Goal: Find specific page/section: Find specific page/section

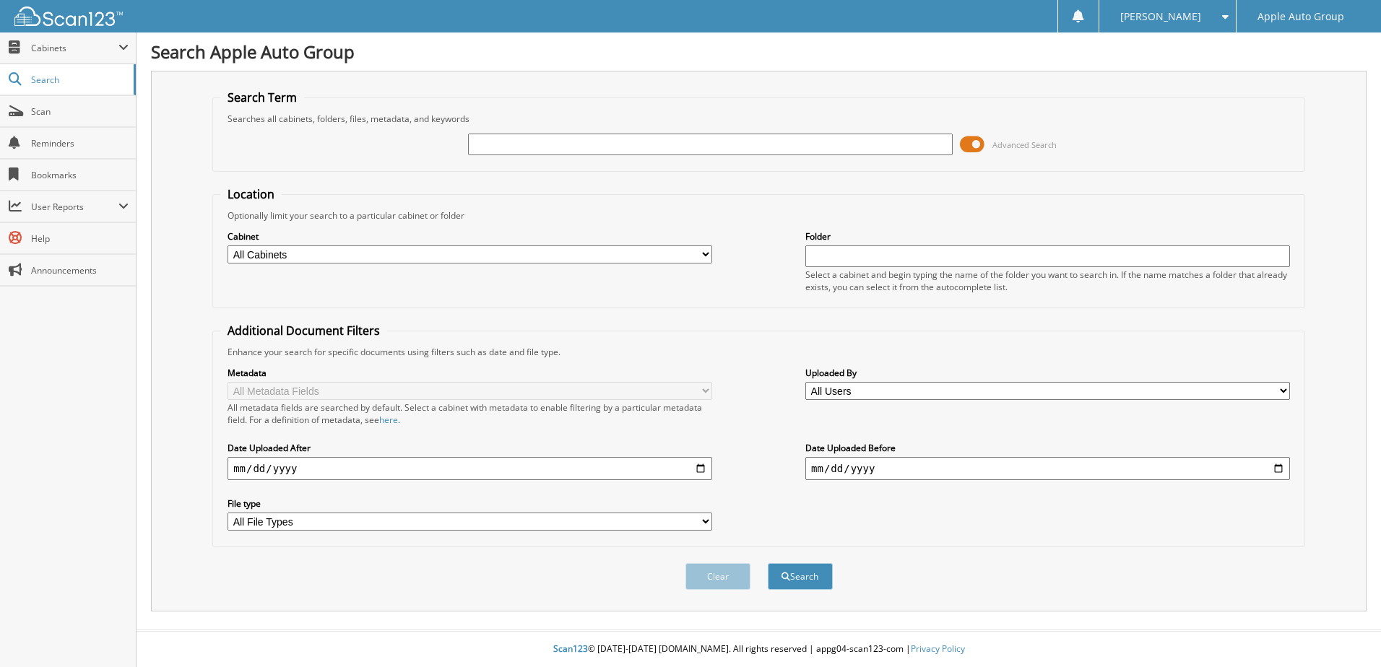
click at [516, 147] on input "text" at bounding box center [710, 145] width 485 height 22
type input "225224"
click at [768, 563] on button "Search" at bounding box center [800, 576] width 65 height 27
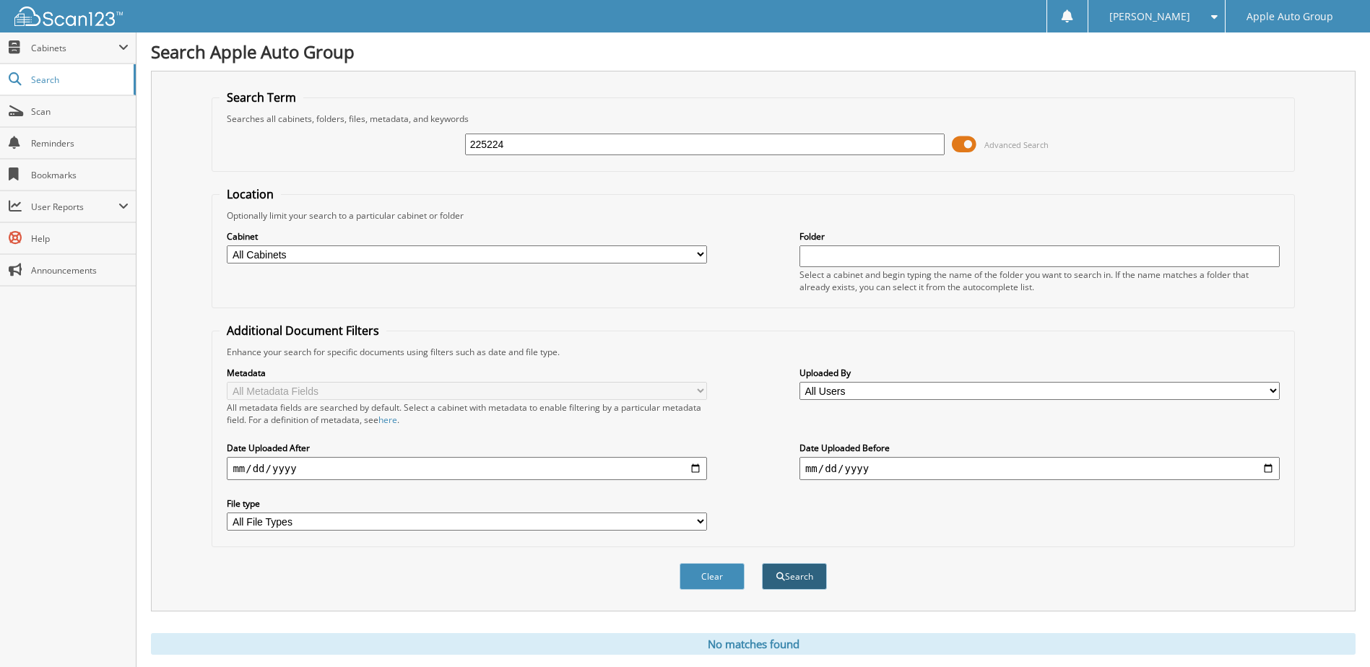
click at [805, 581] on button "Search" at bounding box center [794, 576] width 65 height 27
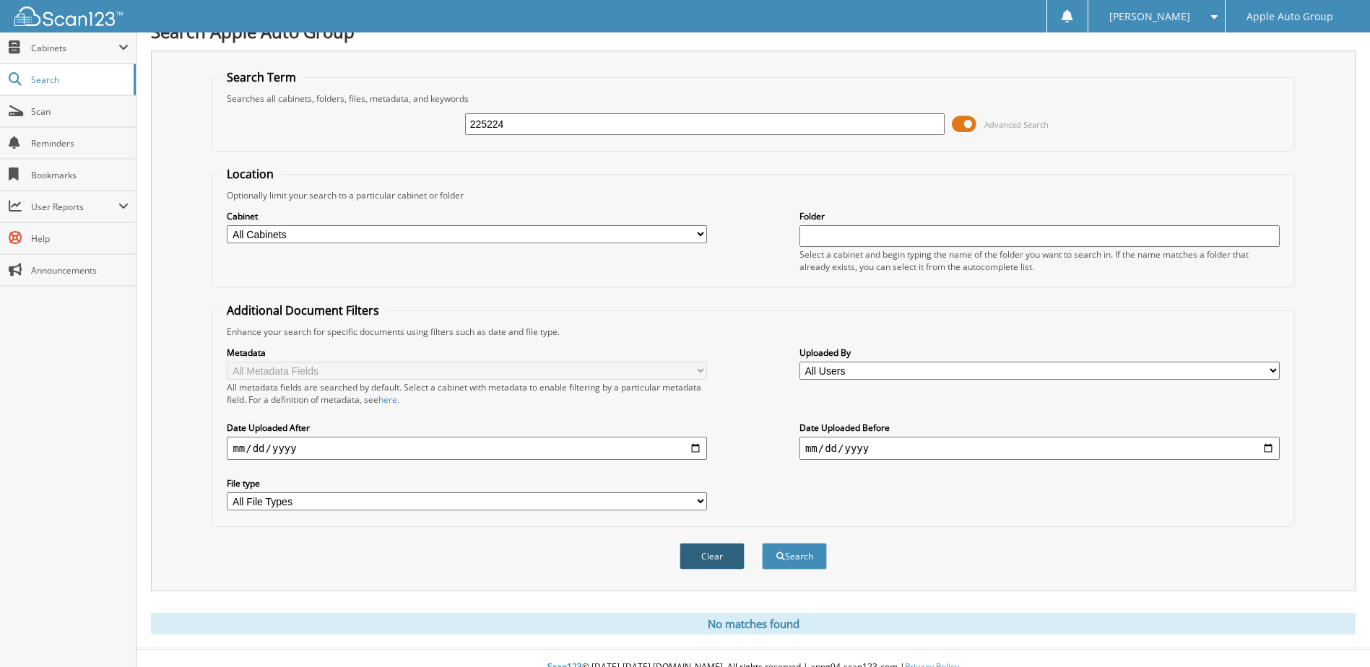
scroll to position [39, 0]
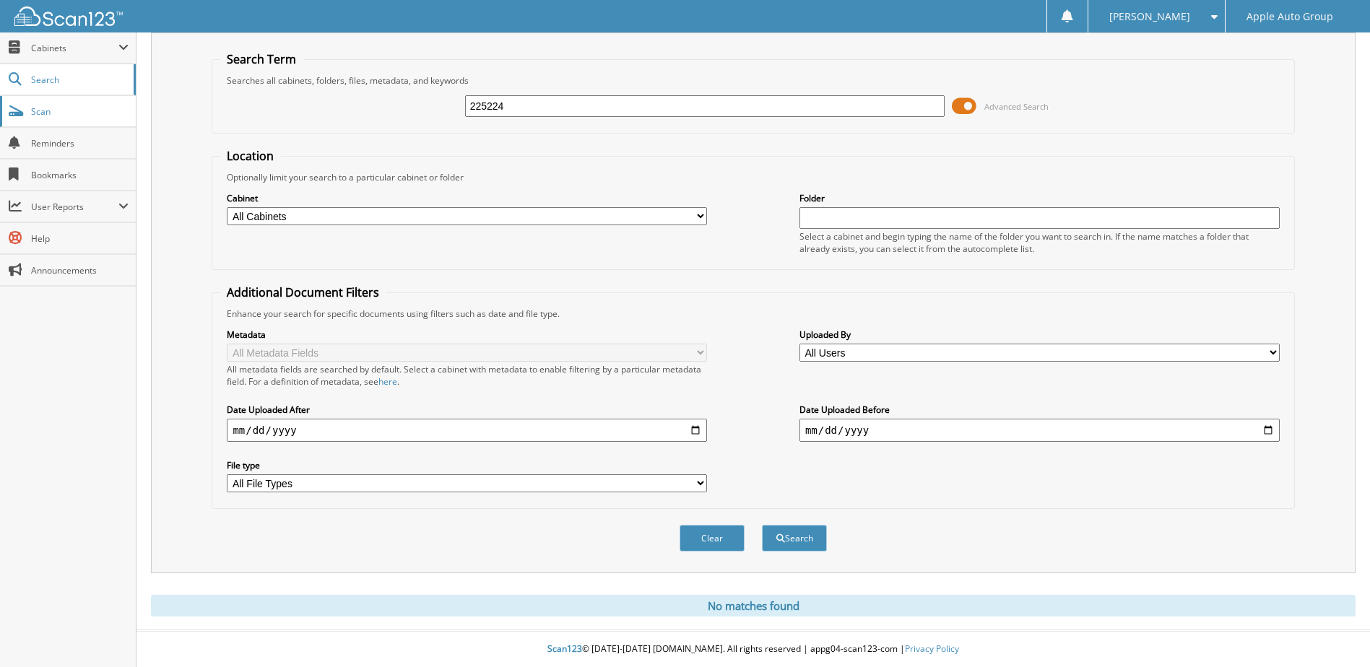
click at [71, 119] on link "Scan" at bounding box center [68, 111] width 136 height 31
